Goal: Task Accomplishment & Management: Manage account settings

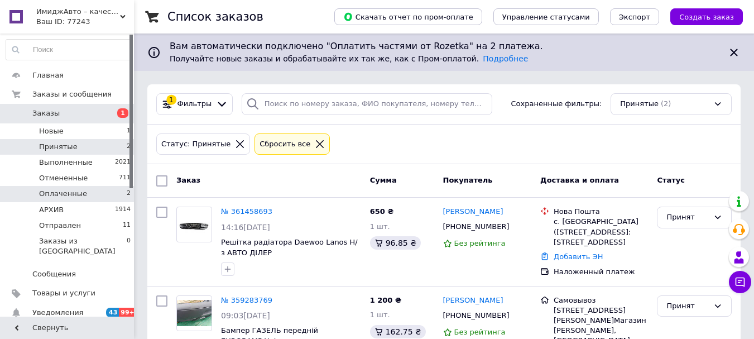
click at [80, 194] on span "Оплаченные" at bounding box center [63, 194] width 48 height 10
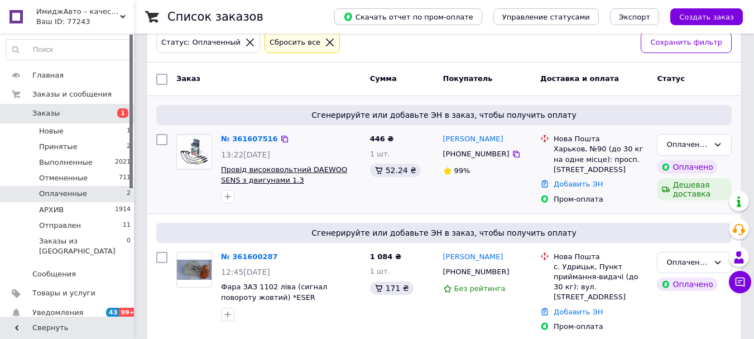
scroll to position [107, 0]
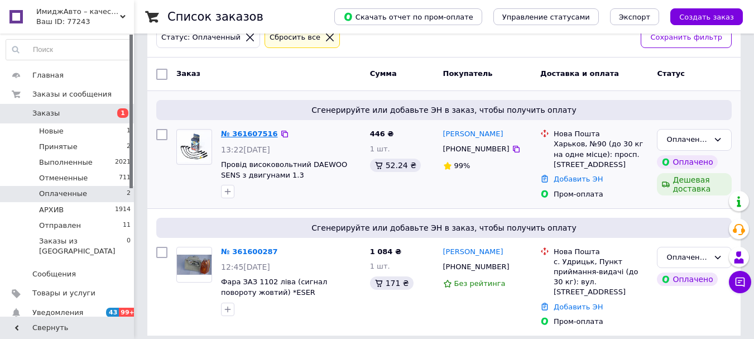
click at [252, 134] on link "№ 361607516" at bounding box center [249, 134] width 57 height 8
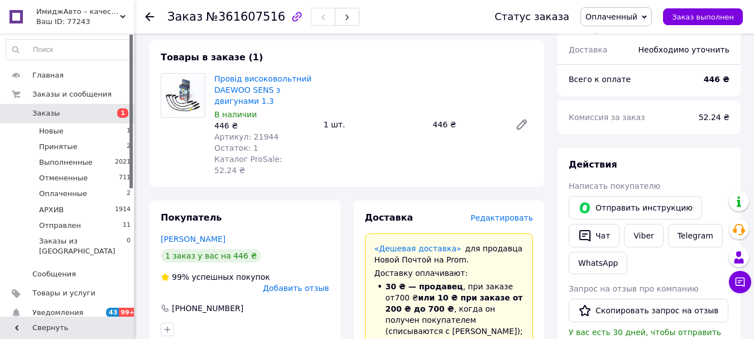
scroll to position [112, 0]
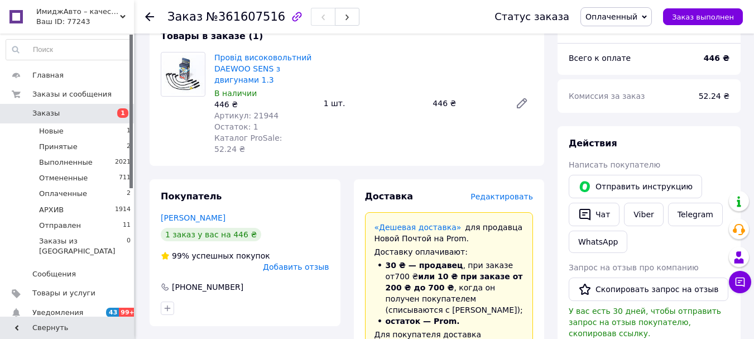
click at [261, 114] on span "Артикул: 21944" at bounding box center [246, 115] width 64 height 9
copy span "21944"
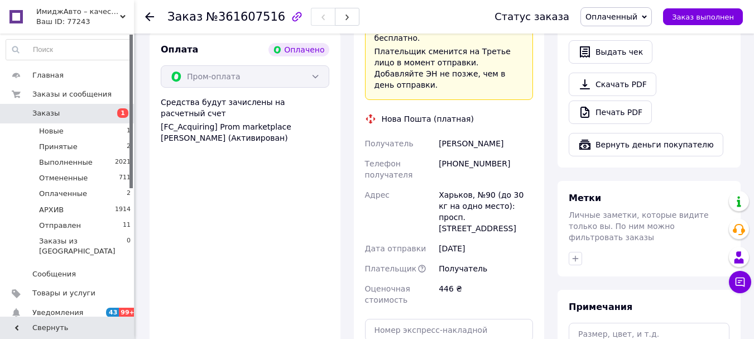
scroll to position [447, 0]
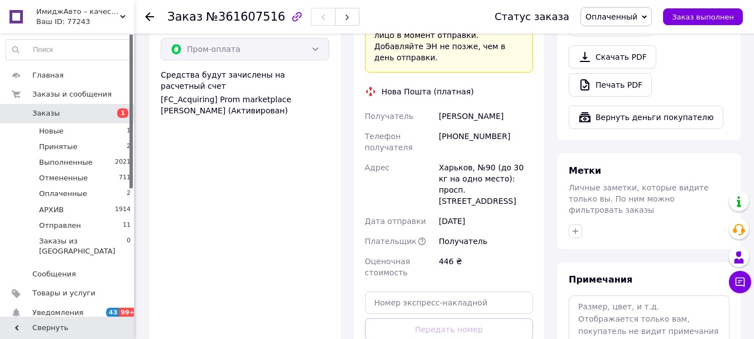
drag, startPoint x: 440, startPoint y: 135, endPoint x: 505, endPoint y: 157, distance: 68.2
click at [518, 158] on div "Харьков, №90 (до 30 кг на одно место): просп. [STREET_ADDRESS]" at bounding box center [486, 184] width 99 height 54
copy div "Харьков, №90 (до 30 кг на одно место): просп. [STREET_ADDRESS]"
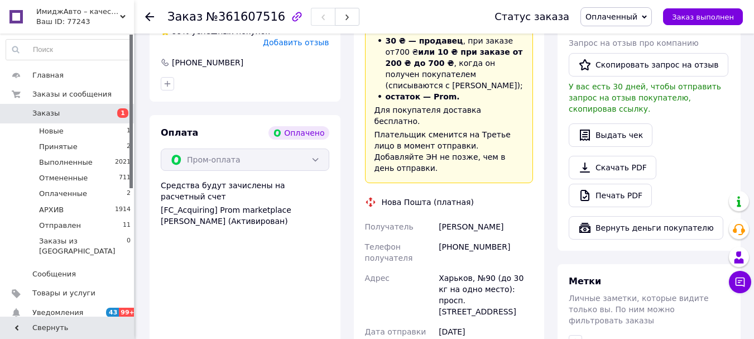
scroll to position [335, 0]
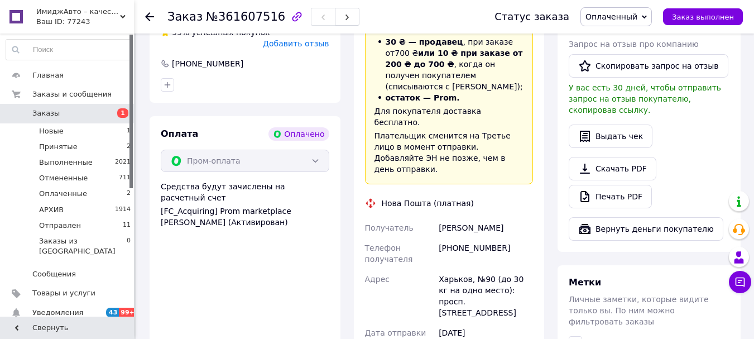
click at [638, 13] on span "Оплаченный" at bounding box center [612, 16] width 52 height 9
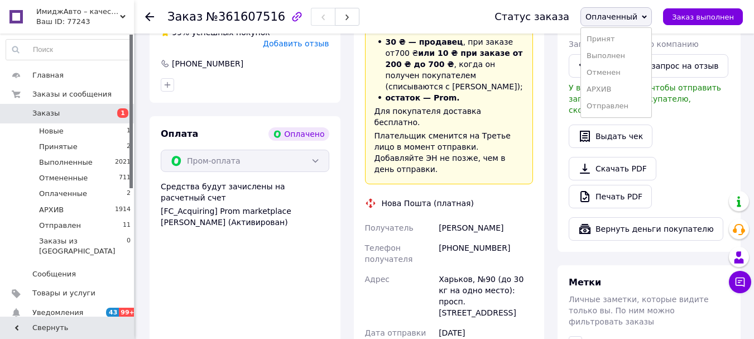
click at [621, 41] on li "Принят" at bounding box center [616, 39] width 70 height 17
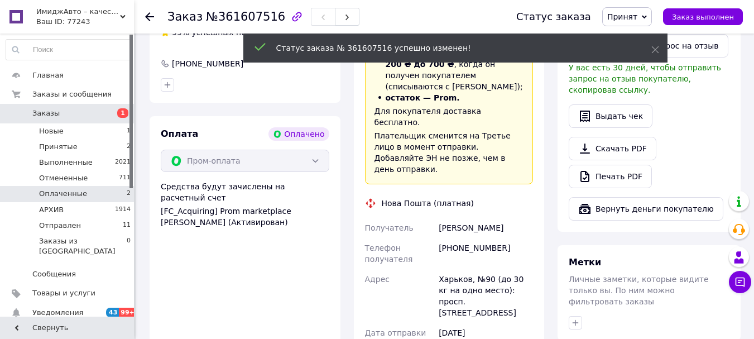
click at [101, 191] on li "Оплаченные 2" at bounding box center [68, 194] width 137 height 16
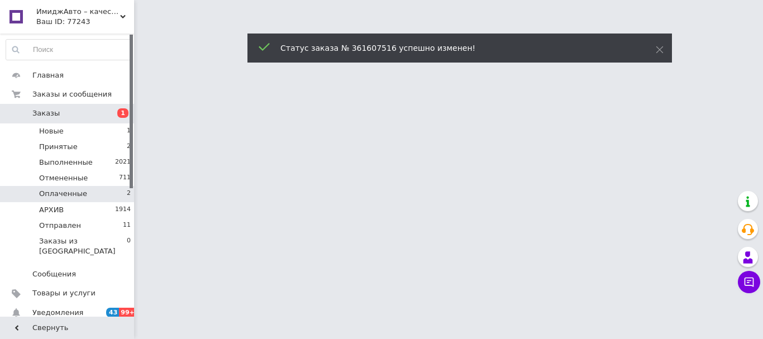
click at [101, 191] on li "Оплаченные 2" at bounding box center [68, 194] width 137 height 16
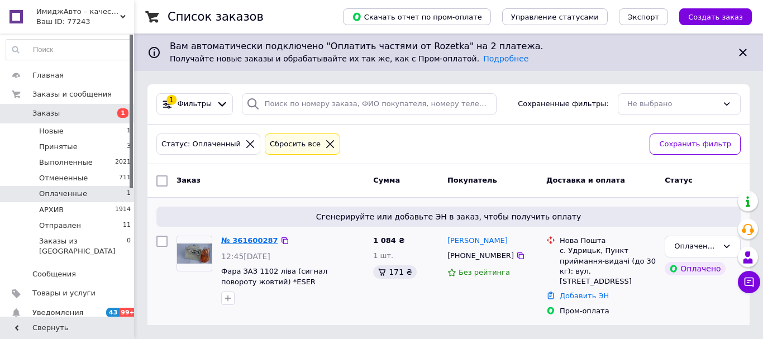
click at [246, 237] on link "№ 361600287" at bounding box center [249, 240] width 57 height 8
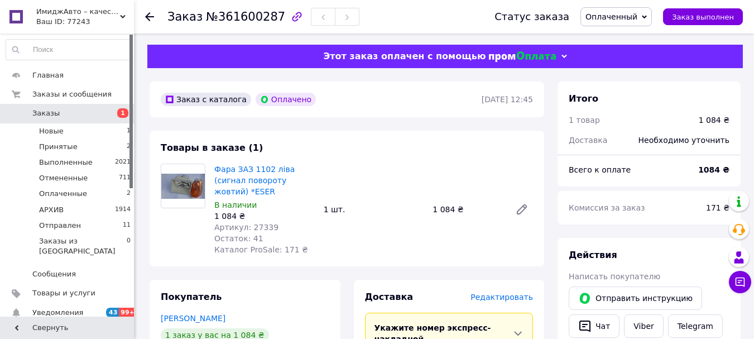
click at [256, 223] on span "Артикул: 27339" at bounding box center [246, 227] width 64 height 9
copy span "27339"
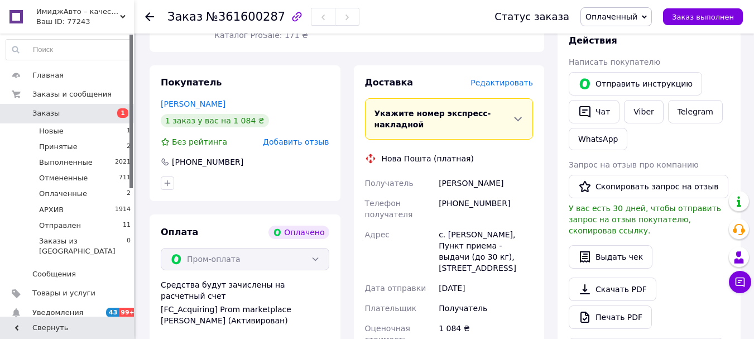
scroll to position [223, 0]
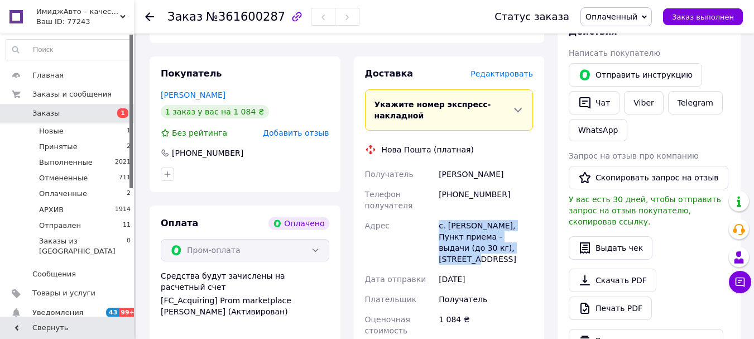
drag, startPoint x: 438, startPoint y: 212, endPoint x: 495, endPoint y: 237, distance: 62.2
click at [496, 237] on div "с. Удрицк, Пункт приема - выдачи (до 30 кг), ул. Почтовая, 19" at bounding box center [486, 242] width 99 height 54
copy div "с. Удрицк, Пункт приема - выдачи (до 30 кг), ул. Почтовая, 19"
drag, startPoint x: 439, startPoint y: 166, endPoint x: 513, endPoint y: 165, distance: 73.7
click at [513, 165] on div "Карбукова Віолета" at bounding box center [486, 174] width 99 height 20
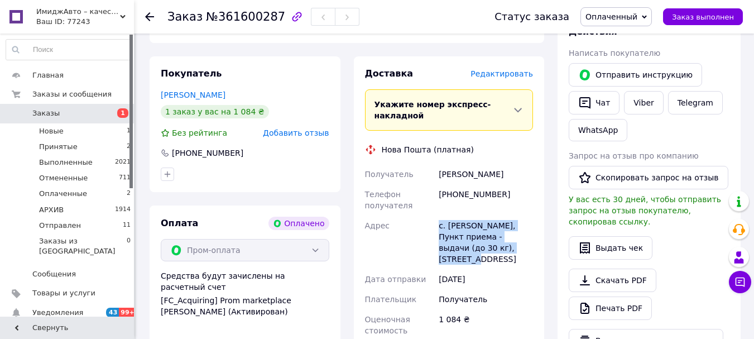
copy div "Карбукова Віолета"
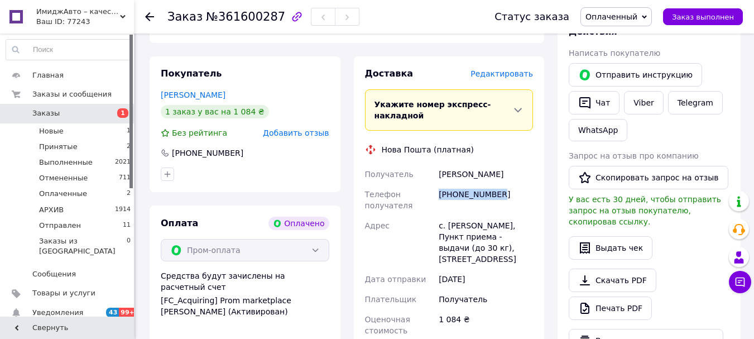
drag, startPoint x: 439, startPoint y: 184, endPoint x: 505, endPoint y: 186, distance: 65.9
click at [505, 186] on div "+380638918149" at bounding box center [486, 199] width 99 height 31
copy div "+380638918149"
click at [632, 15] on span "Оплаченный" at bounding box center [612, 16] width 52 height 9
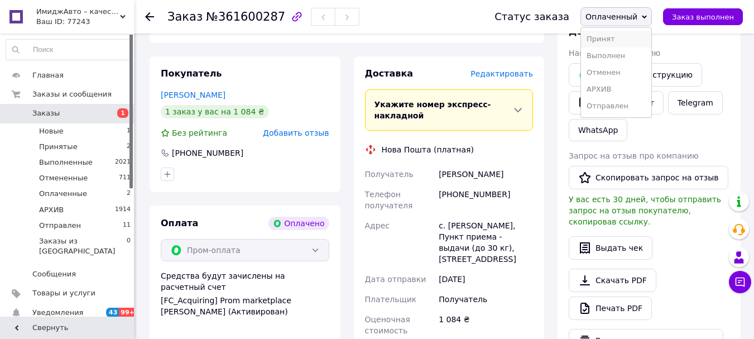
click at [630, 40] on li "Принят" at bounding box center [616, 39] width 70 height 17
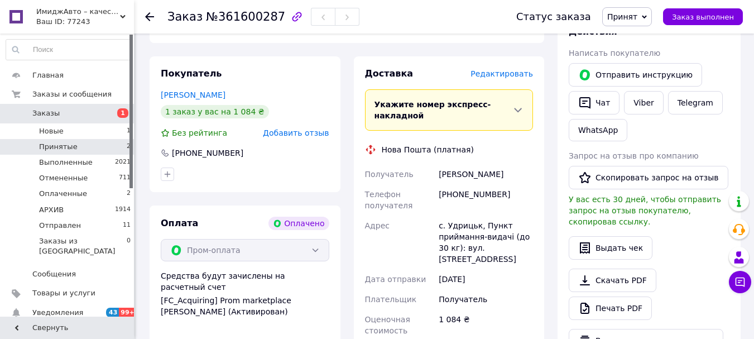
click at [104, 147] on li "Принятые 2" at bounding box center [68, 147] width 137 height 16
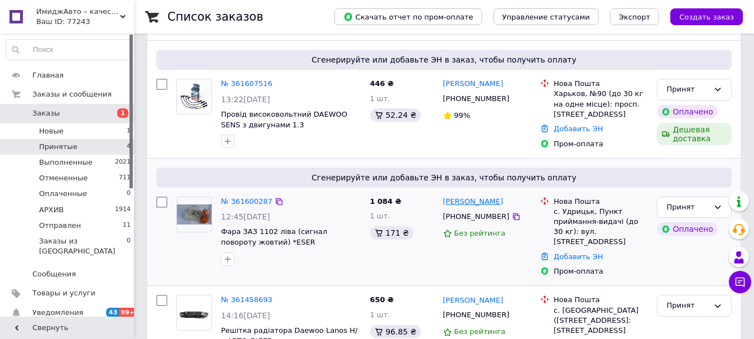
scroll to position [167, 0]
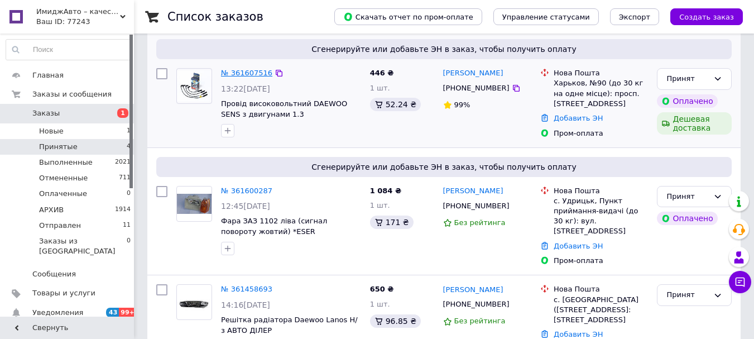
click at [238, 73] on link "№ 361607516" at bounding box center [246, 73] width 51 height 8
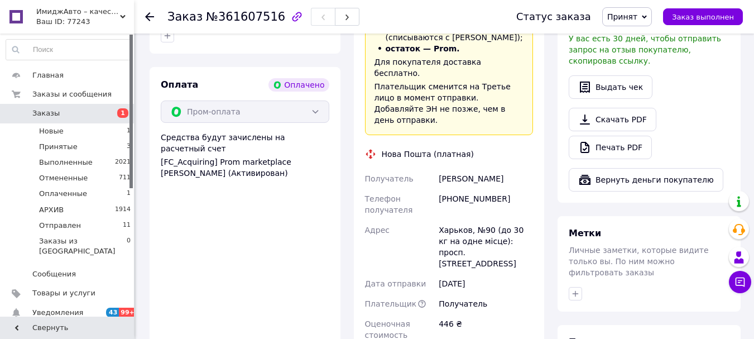
scroll to position [391, 0]
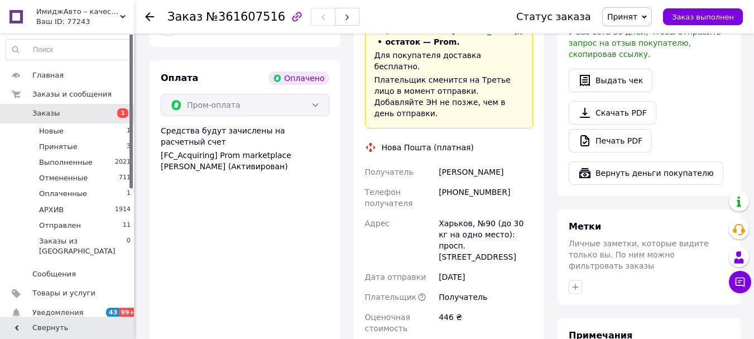
drag, startPoint x: 439, startPoint y: 139, endPoint x: 496, endPoint y: 140, distance: 57.0
click at [496, 162] on div "[PERSON_NAME]" at bounding box center [486, 172] width 99 height 20
copy div "[PERSON_NAME]"
drag, startPoint x: 443, startPoint y: 157, endPoint x: 514, endPoint y: 162, distance: 71.6
click at [514, 182] on div "[PHONE_NUMBER]" at bounding box center [486, 197] width 99 height 31
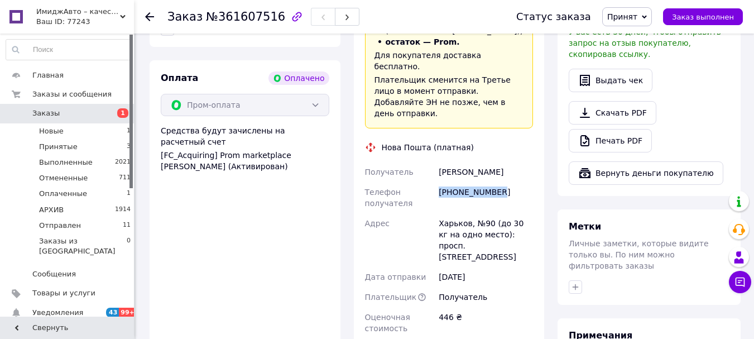
copy div "[PHONE_NUMBER]"
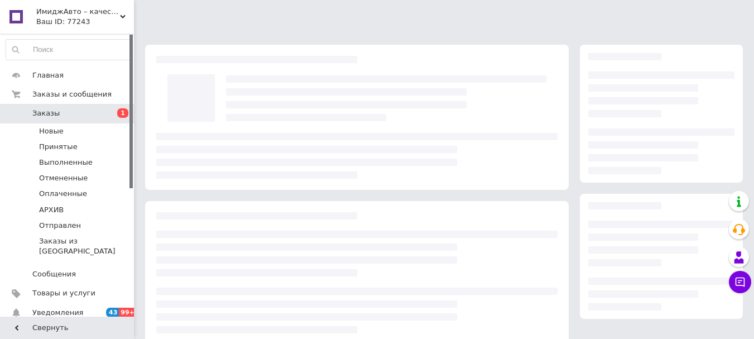
scroll to position [171, 0]
